Goal: Information Seeking & Learning: Learn about a topic

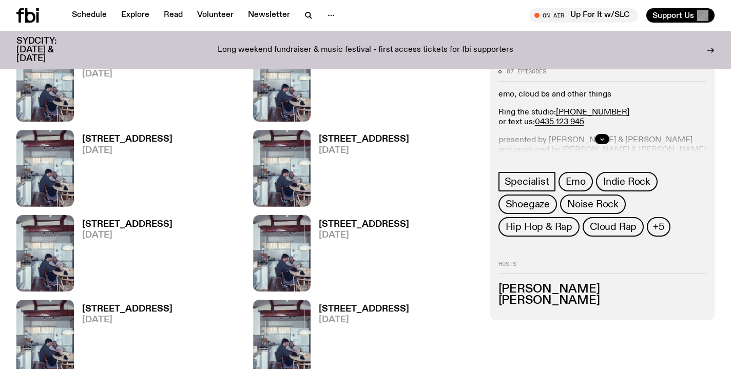
scroll to position [1302, 0]
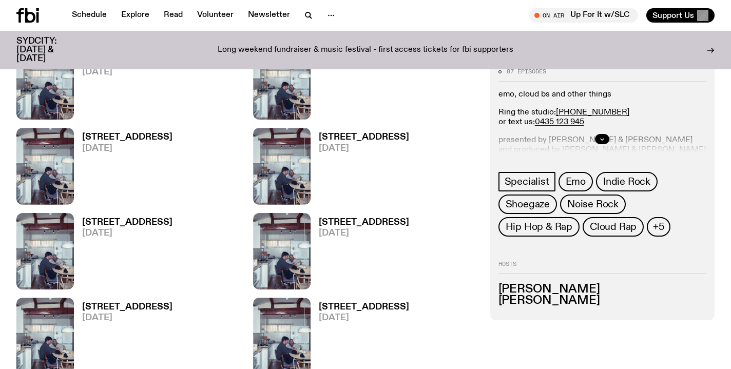
click at [132, 142] on h3 "[STREET_ADDRESS]" at bounding box center [127, 137] width 90 height 9
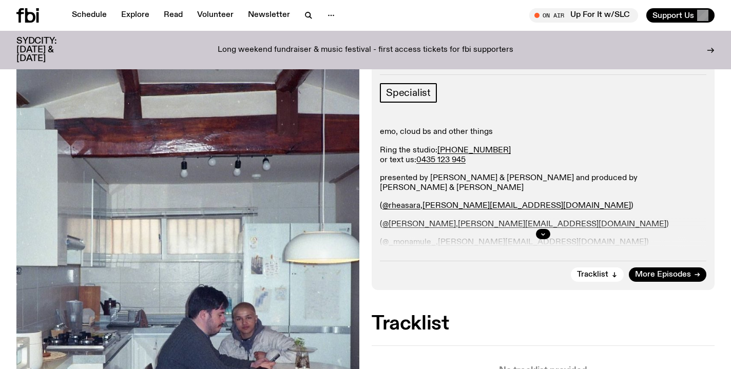
scroll to position [144, 0]
click at [545, 234] on icon "button" at bounding box center [543, 234] width 6 height 6
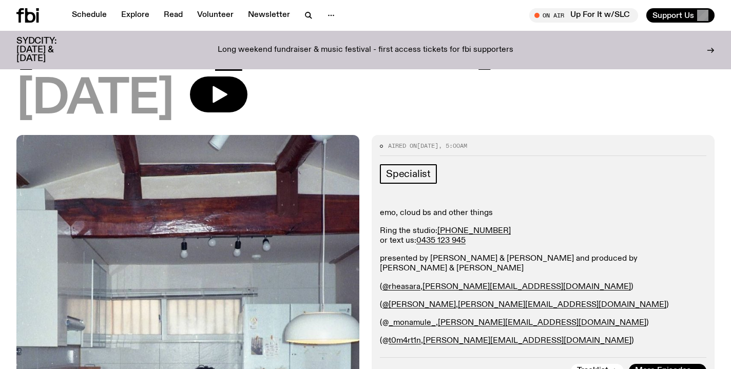
scroll to position [52, 0]
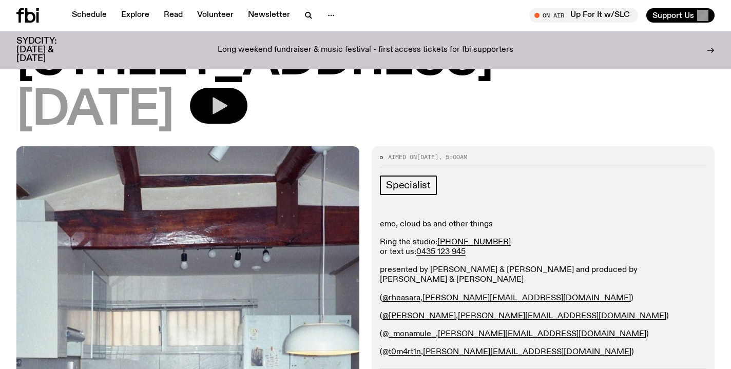
click at [229, 105] on icon "button" at bounding box center [218, 105] width 21 height 21
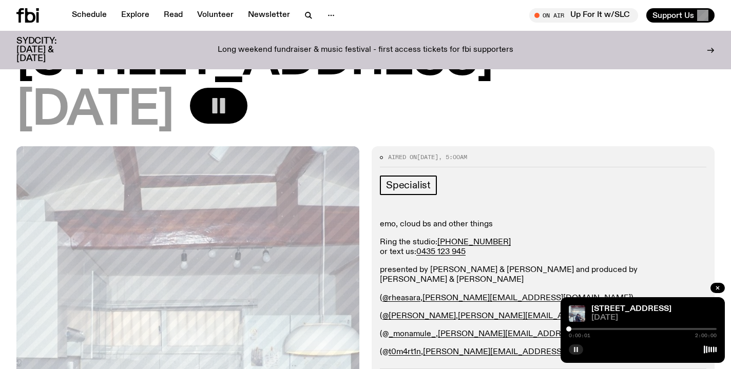
click at [575, 353] on button "button" at bounding box center [576, 349] width 14 height 10
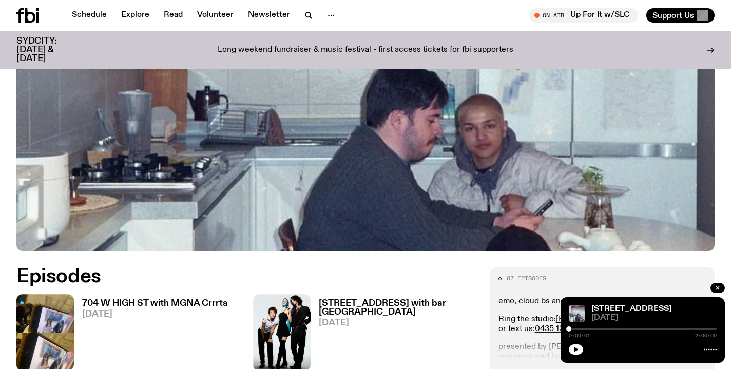
scroll to position [403, 0]
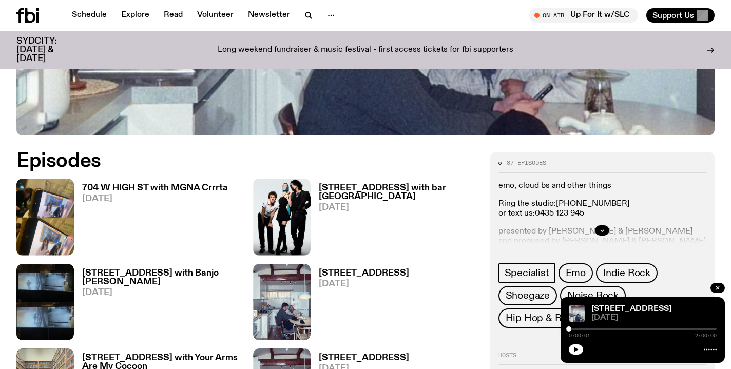
click at [134, 186] on h3 "704 W HIGH ST with MGNA Crrrta" at bounding box center [155, 188] width 146 height 9
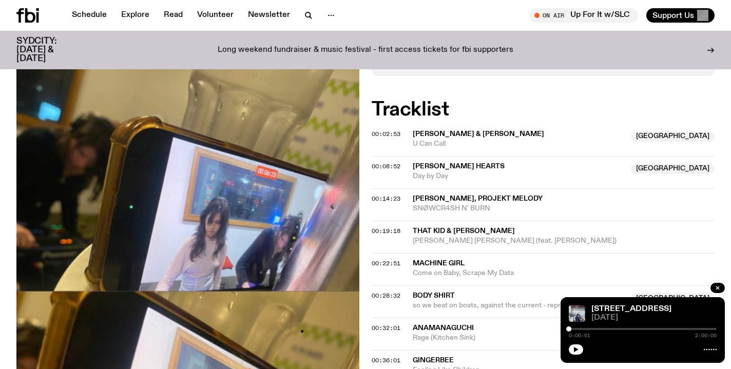
scroll to position [401, 0]
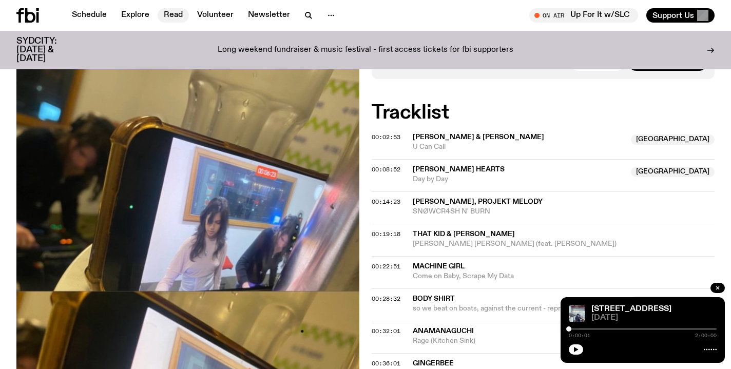
click at [170, 11] on link "Read" at bounding box center [173, 15] width 31 height 14
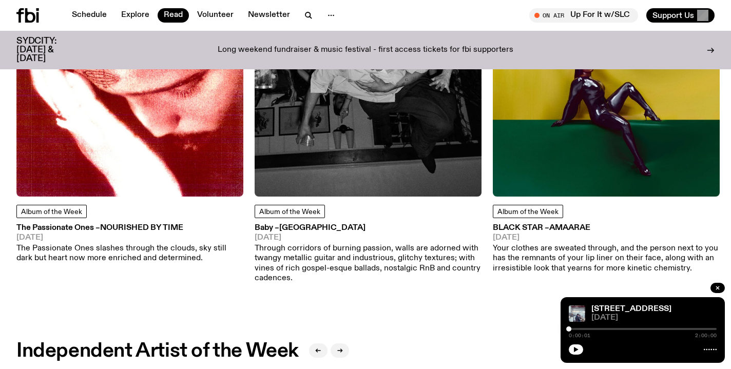
scroll to position [569, 0]
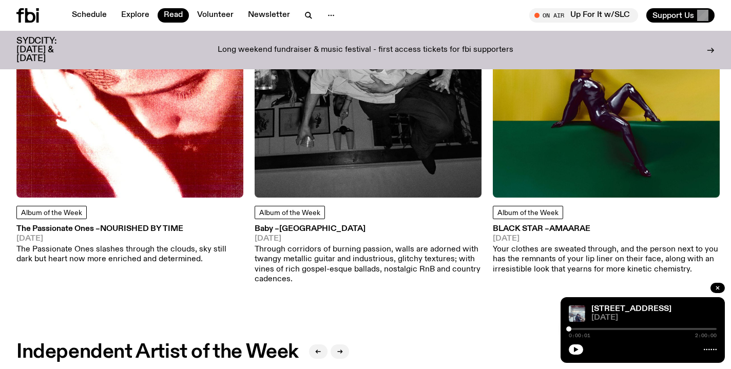
click at [142, 232] on span "Nourished By Time" at bounding box center [141, 229] width 83 height 8
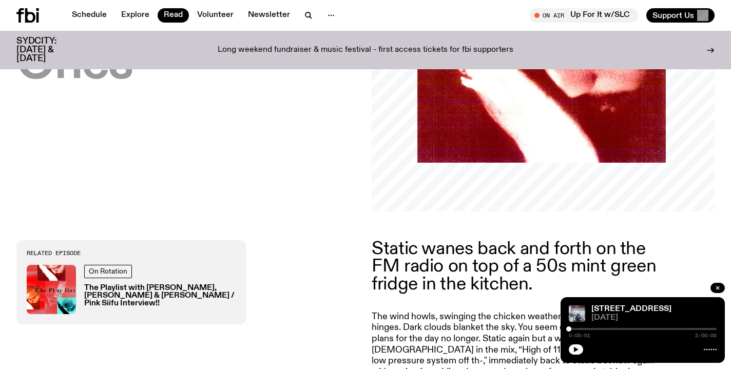
scroll to position [221, 0]
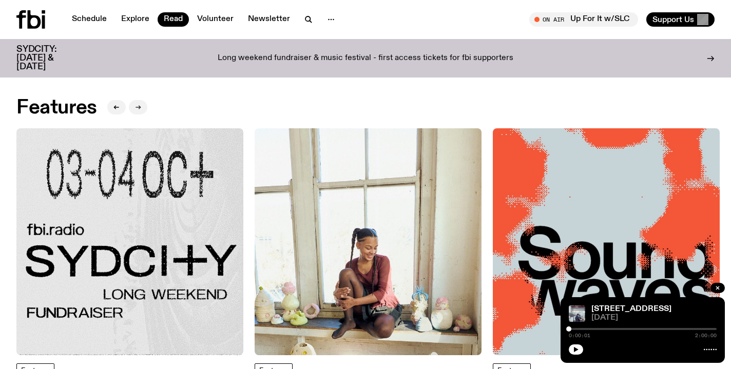
click at [138, 108] on icon "button" at bounding box center [138, 107] width 6 height 6
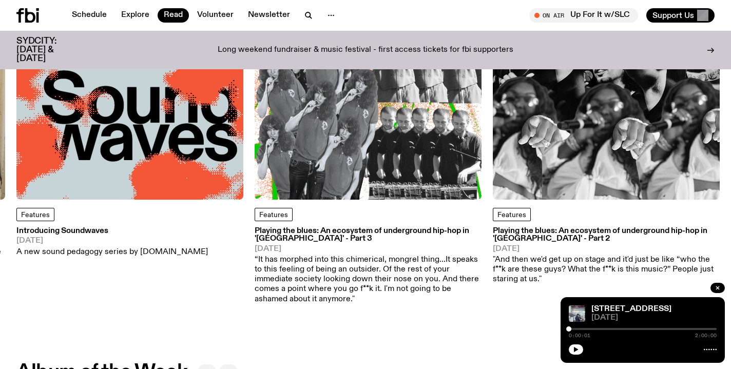
scroll to position [148, 0]
click at [370, 227] on h3 "Playing the blues: An ecosystem of underground hip-hop in '[GEOGRAPHIC_DATA]' -…" at bounding box center [368, 234] width 227 height 15
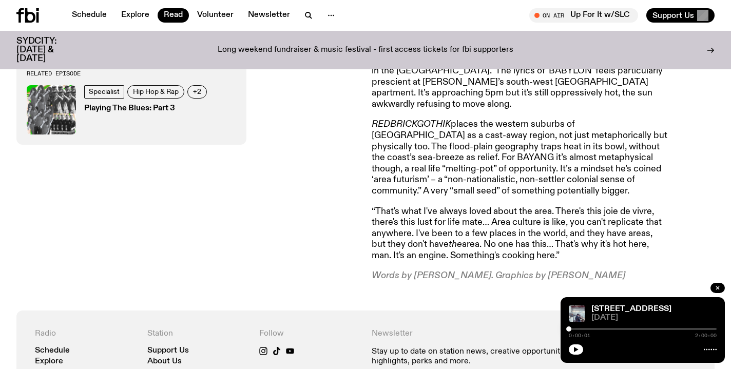
scroll to position [4443, 0]
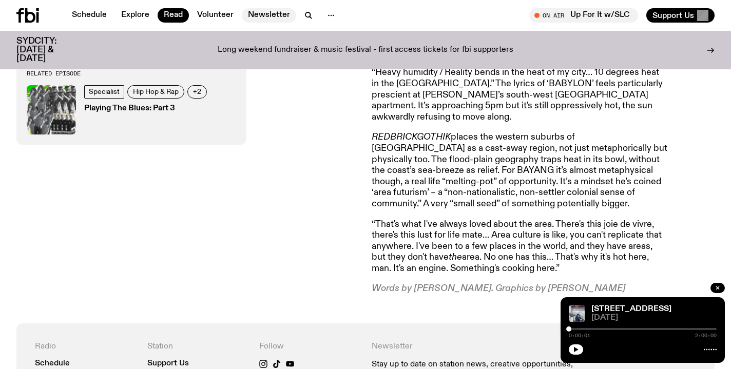
click at [260, 14] on link "Newsletter" at bounding box center [269, 15] width 54 height 14
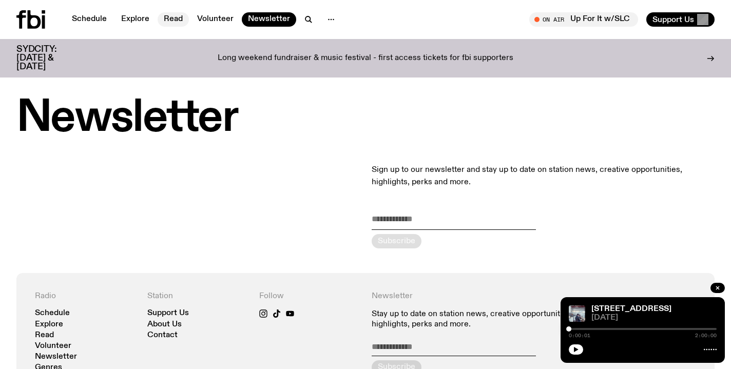
click at [179, 21] on link "Read" at bounding box center [173, 19] width 31 height 14
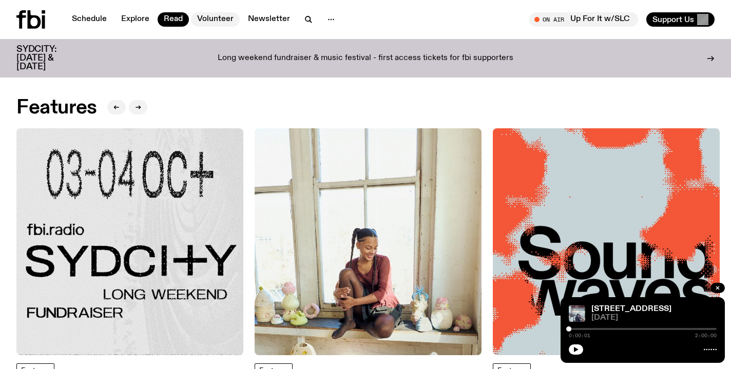
click at [212, 21] on link "Volunteer" at bounding box center [215, 19] width 49 height 14
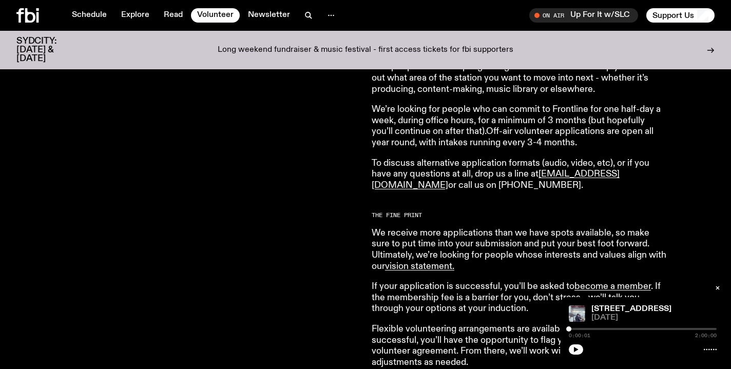
scroll to position [766, 0]
